Goal: Download file/media

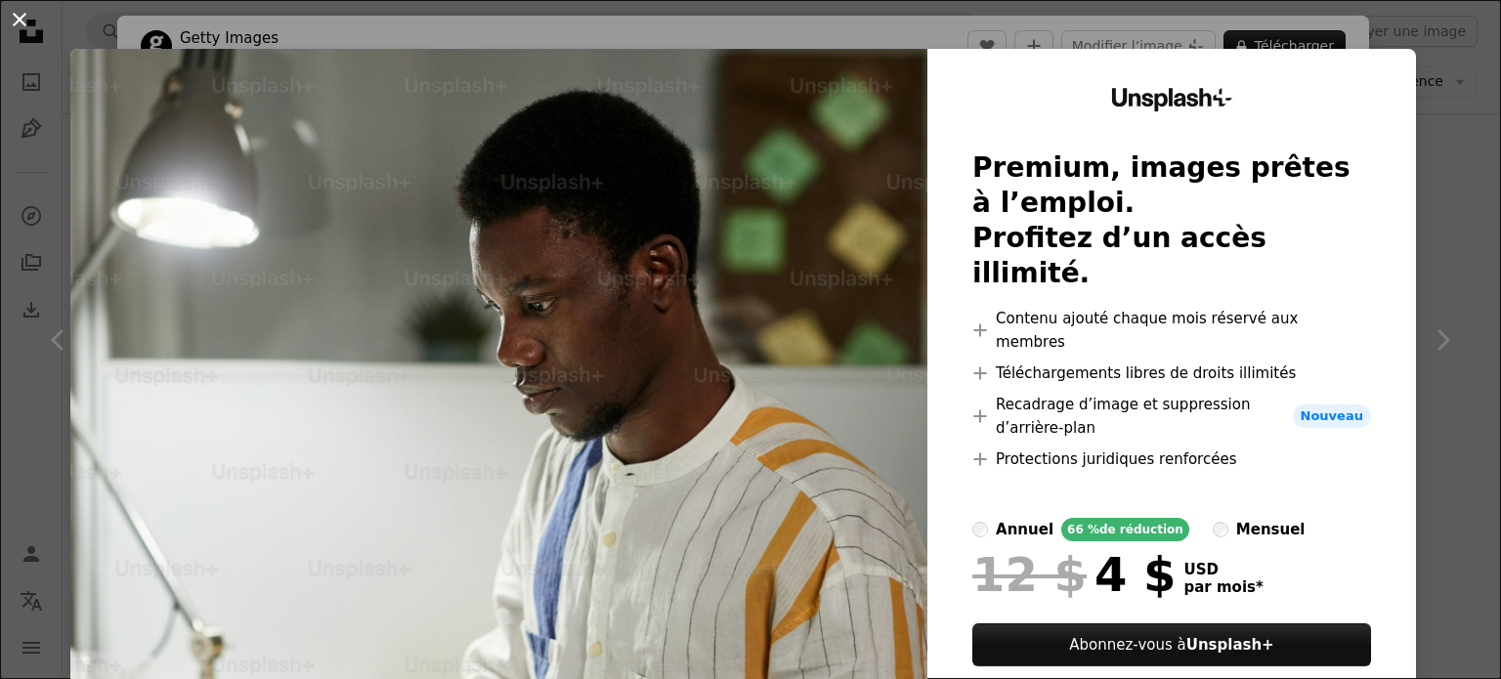
click at [20, 22] on button "An X shape" at bounding box center [19, 19] width 23 height 23
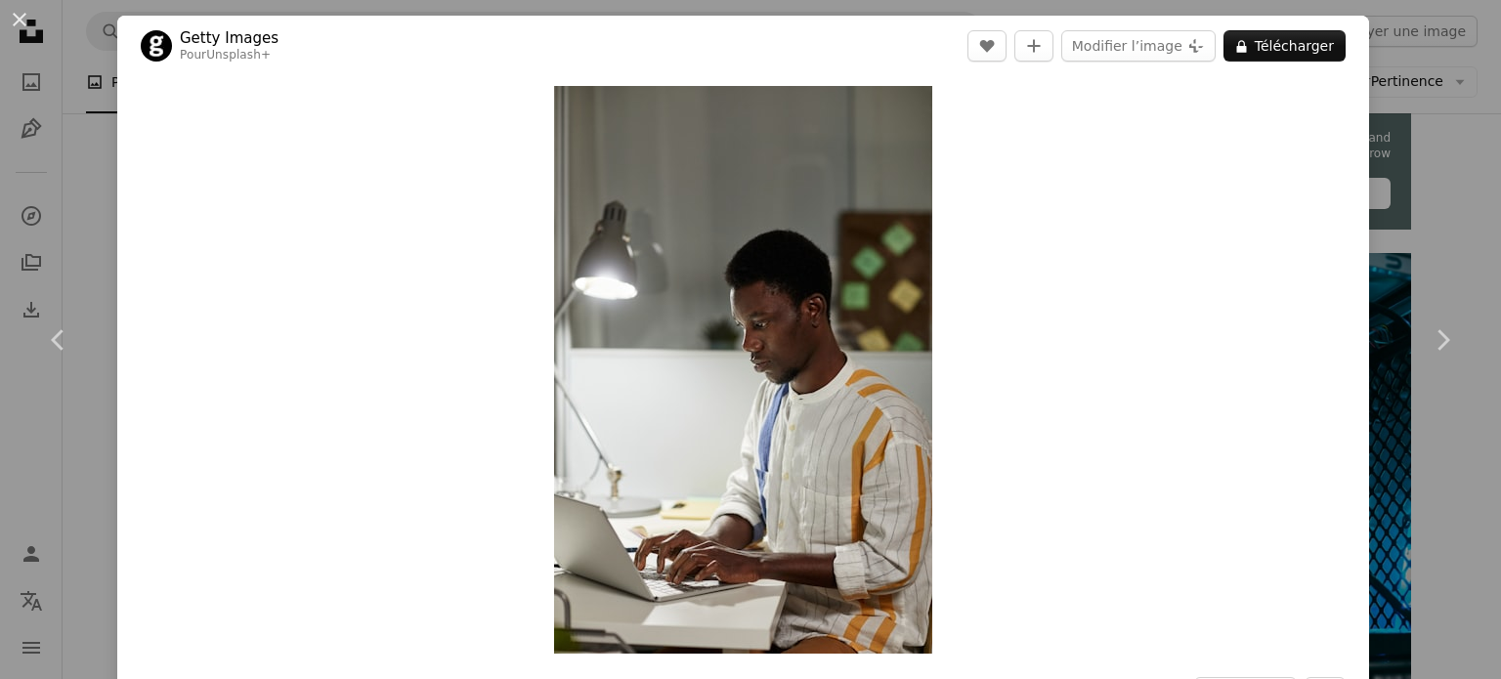
click at [1411, 98] on div "An X shape Chevron left Chevron right Getty Images Pour Unsplash+ A heart A plu…" at bounding box center [750, 339] width 1501 height 679
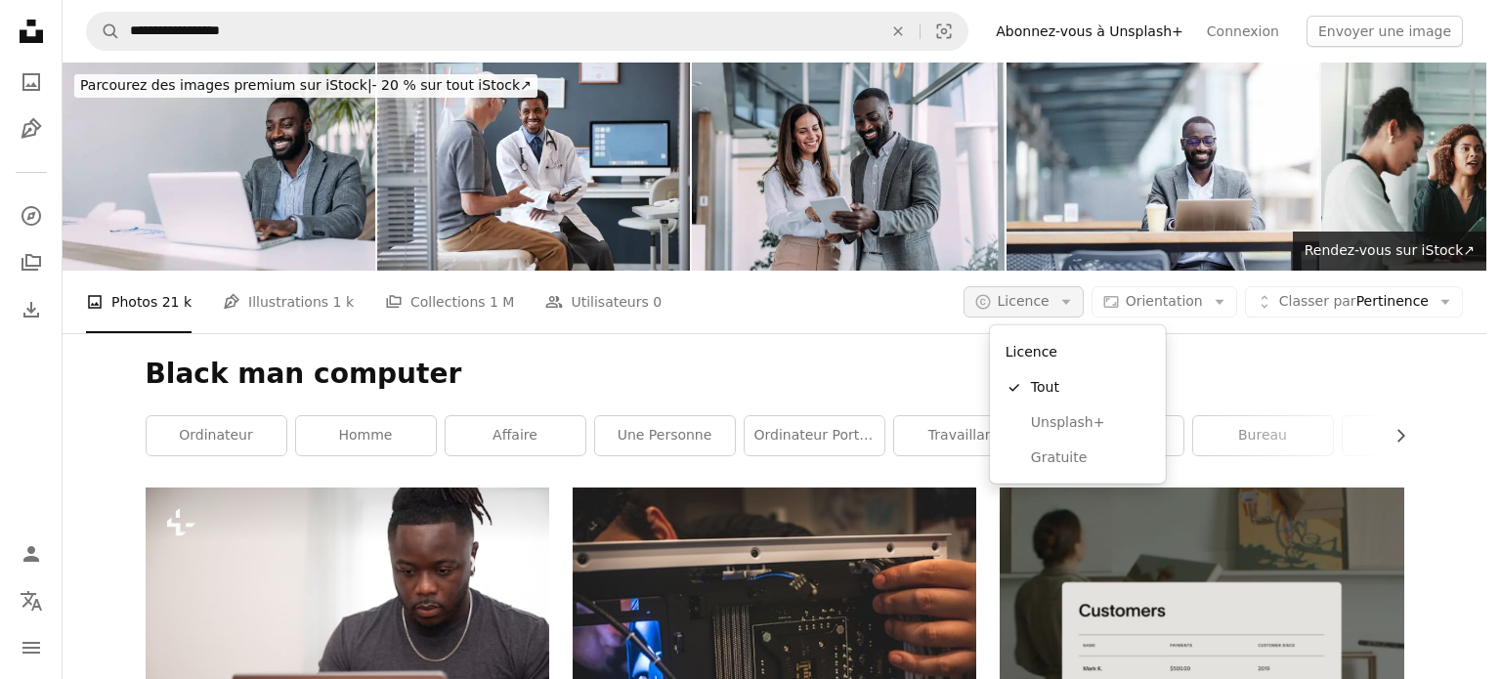
click at [1075, 302] on icon "Arrow down" at bounding box center [1066, 302] width 18 height 18
click at [1065, 455] on span "Gratuite" at bounding box center [1090, 459] width 119 height 20
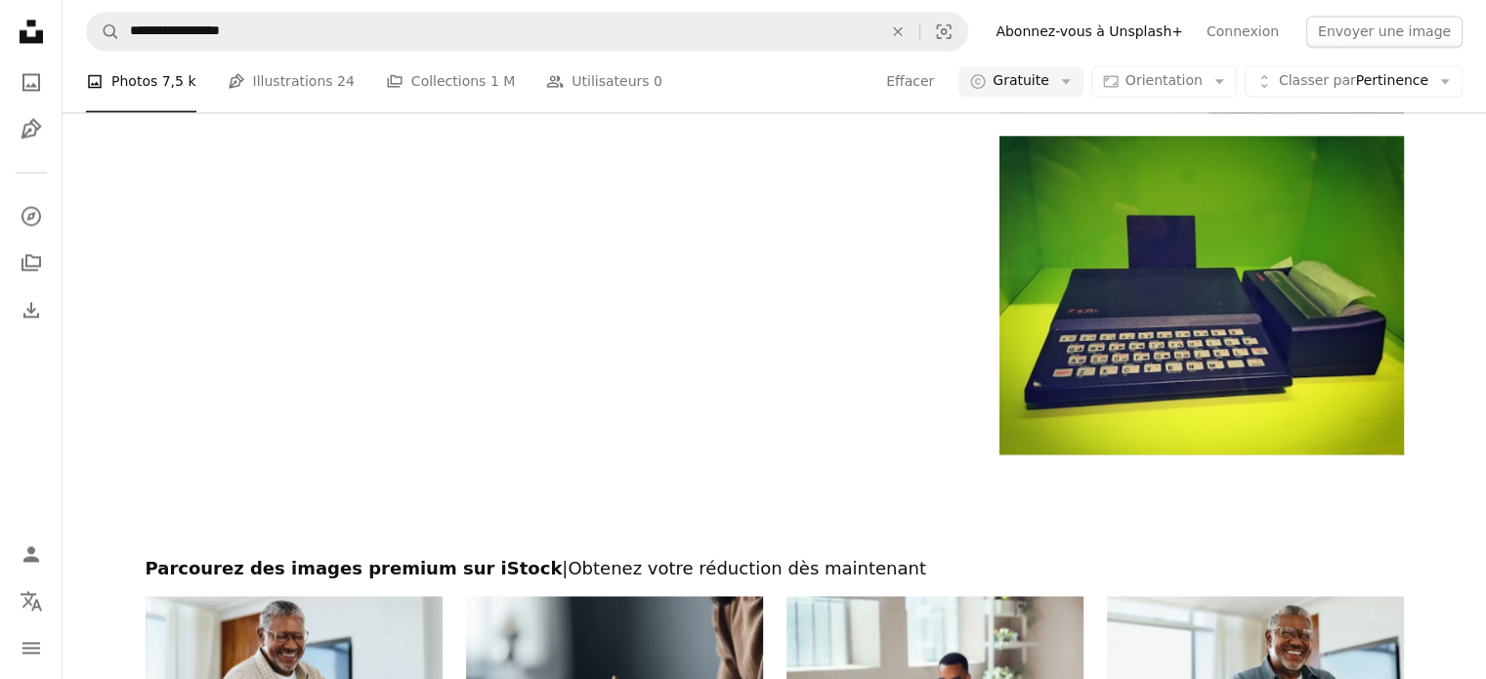
scroll to position [3518, 0]
